Goal: Task Accomplishment & Management: Manage account settings

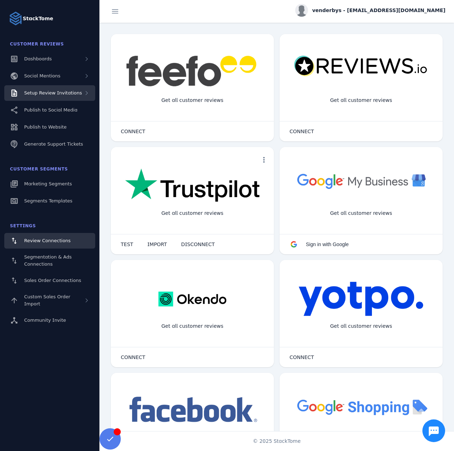
click at [64, 94] on span "Setup Review Invitations" at bounding box center [53, 92] width 58 height 5
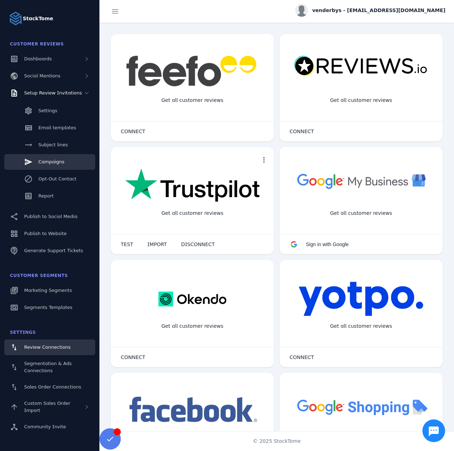
click at [54, 161] on span "Campaigns" at bounding box center [51, 161] width 26 height 5
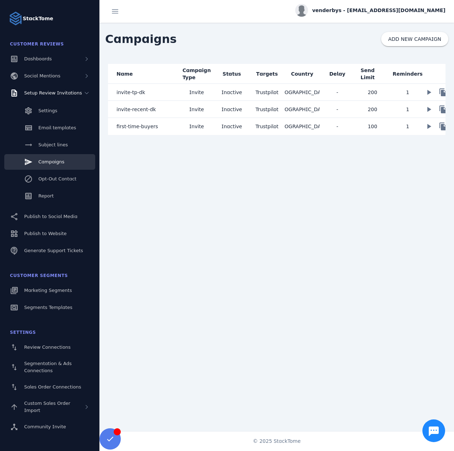
click at [164, 95] on mat-cell "invite-tp-dk" at bounding box center [143, 92] width 71 height 17
click at [167, 93] on mat-cell "invite-tp-dk" at bounding box center [143, 92] width 71 height 17
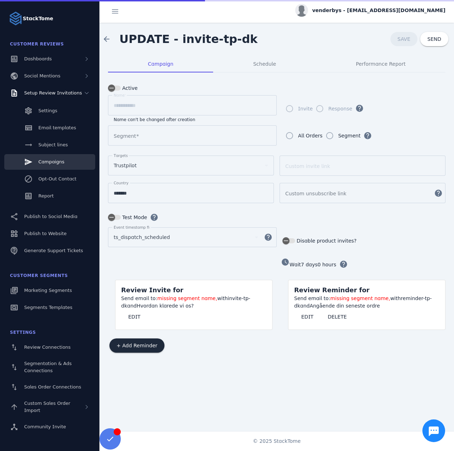
type input "*********"
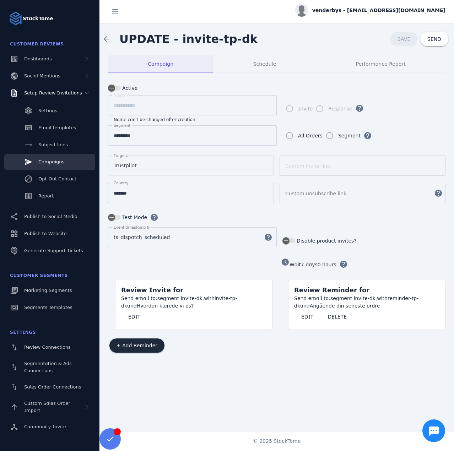
drag, startPoint x: 35, startPoint y: 0, endPoint x: 212, endPoint y: 62, distance: 187.4
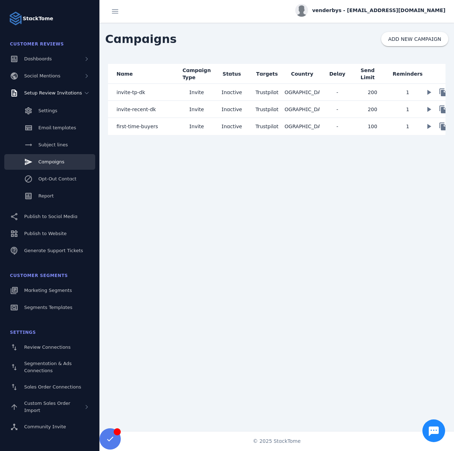
click at [399, 12] on div "venderbys - cs_venderbys@stacktome.com" at bounding box center [370, 10] width 150 height 13
click at [416, 64] on button "Sign out" at bounding box center [419, 68] width 51 height 17
